Goal: Task Accomplishment & Management: Use online tool/utility

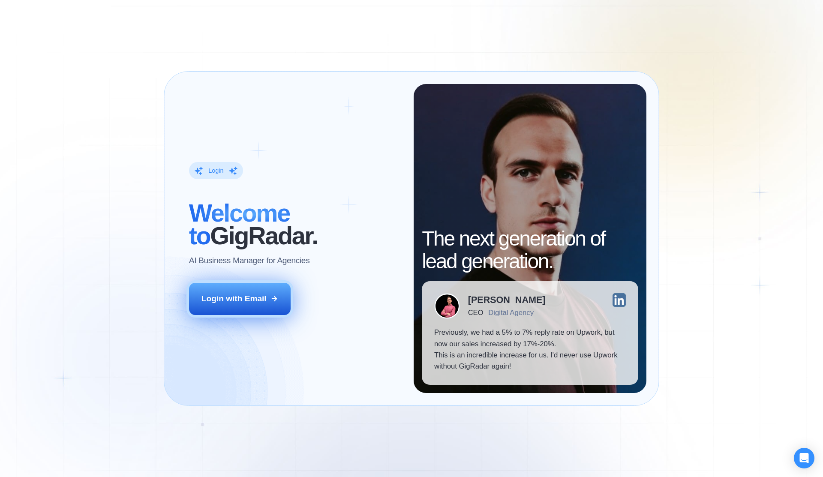
click at [254, 292] on button "Login with Email" at bounding box center [240, 299] width 102 height 32
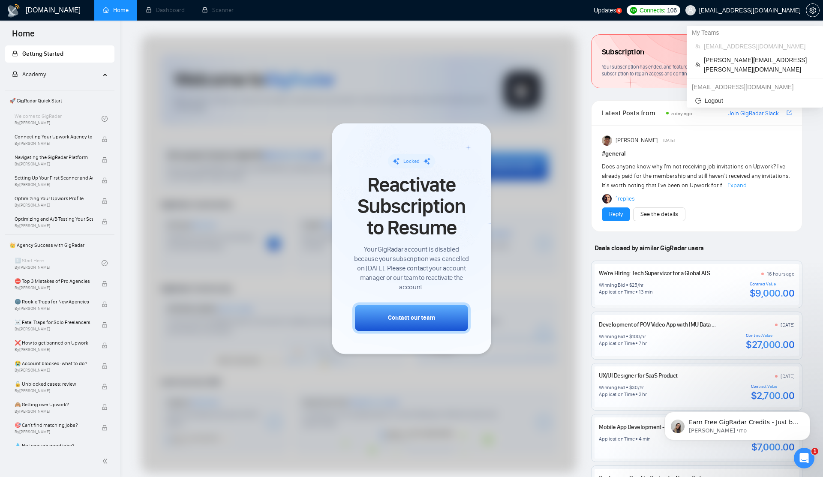
click at [746, 10] on span "dzmitry.niachuivitser@creativeit.io" at bounding box center [750, 10] width 102 height 0
click at [724, 57] on span "anna.krebs@creativeit.io" at bounding box center [759, 64] width 111 height 19
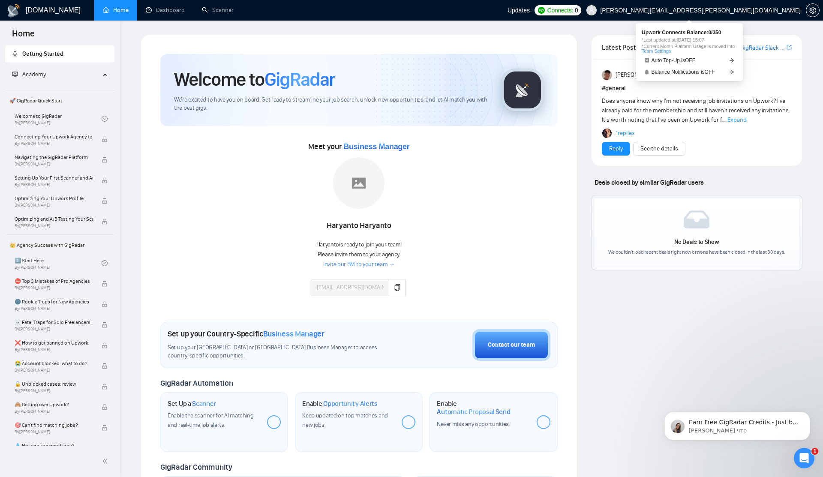
click at [573, 11] on span "Connects:" at bounding box center [561, 10] width 26 height 9
click at [162, 11] on link "Dashboard" at bounding box center [165, 9] width 39 height 7
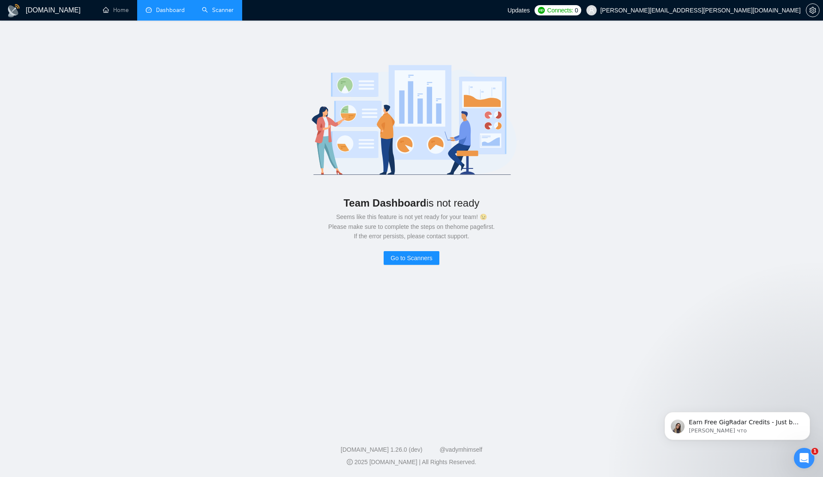
click at [232, 11] on link "Scanner" at bounding box center [218, 9] width 32 height 7
